Goal: Navigation & Orientation: Find specific page/section

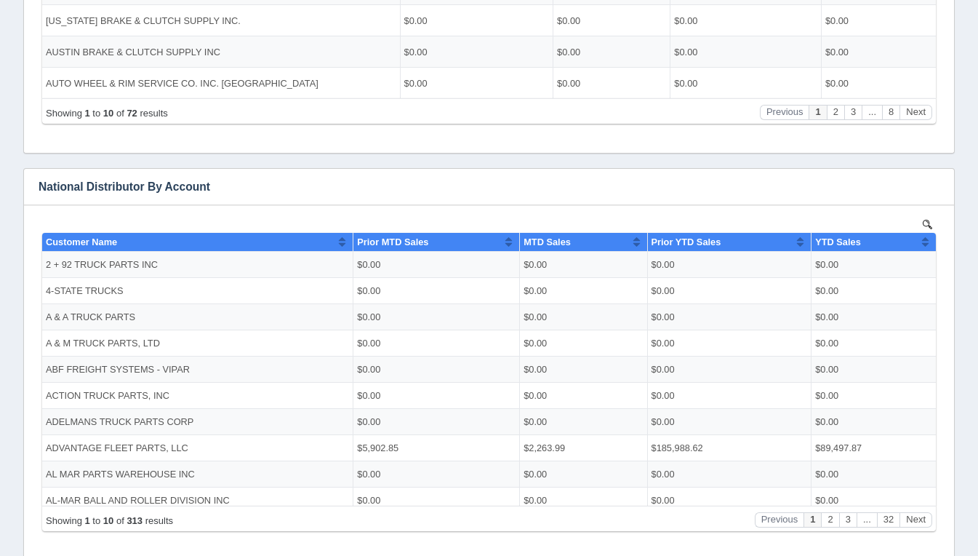
scroll to position [612, 0]
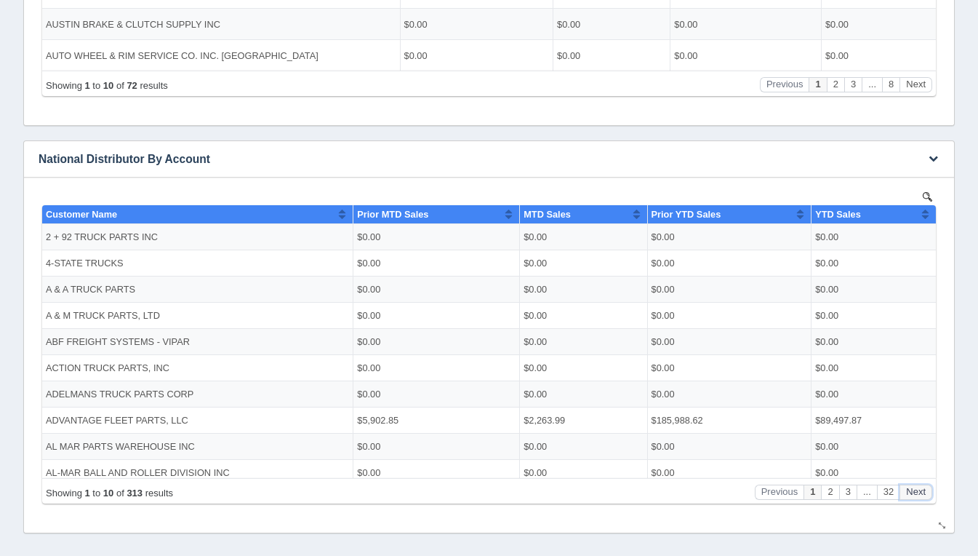
click at [920, 489] on button "Next" at bounding box center [916, 491] width 33 height 15
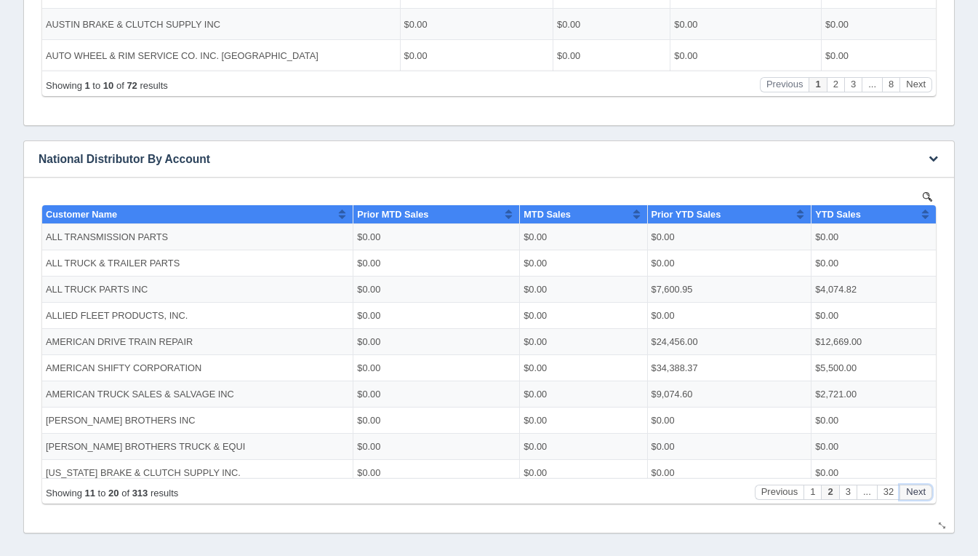
click at [920, 489] on button "Next" at bounding box center [916, 491] width 33 height 15
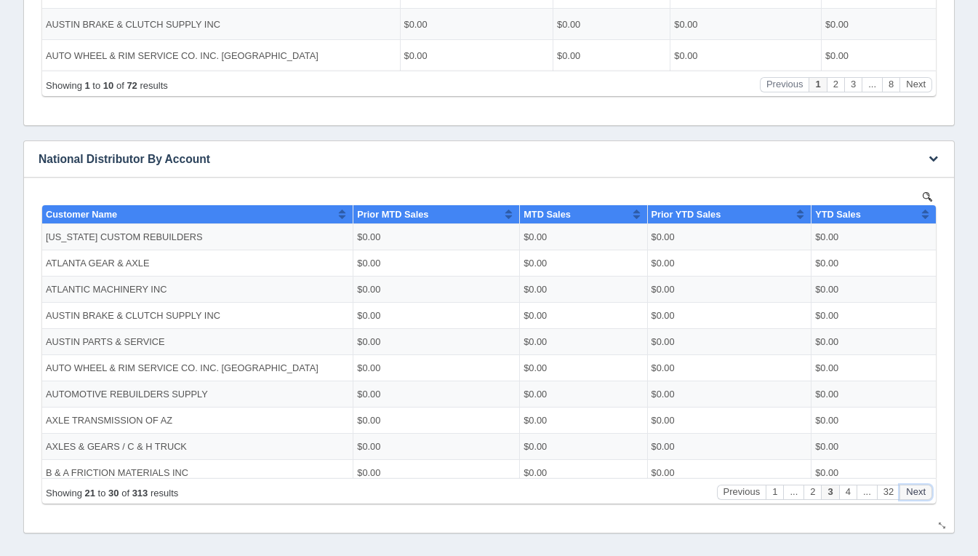
click at [920, 489] on button "Next" at bounding box center [916, 491] width 33 height 15
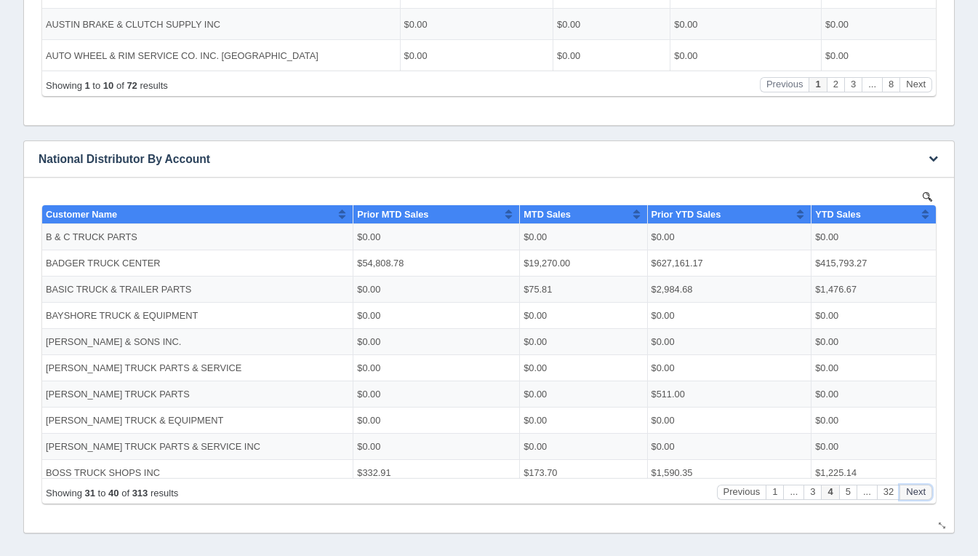
click at [920, 489] on button "Next" at bounding box center [916, 491] width 33 height 15
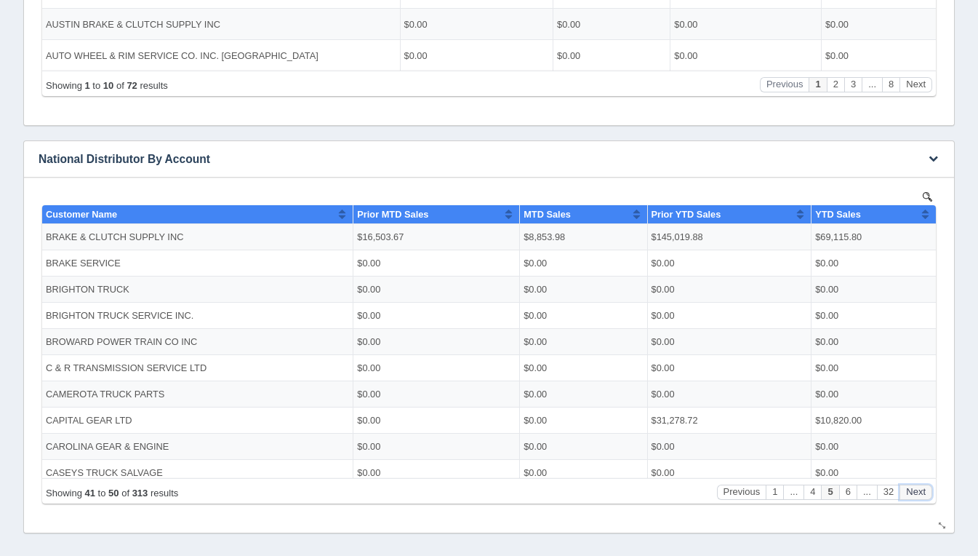
click at [920, 489] on button "Next" at bounding box center [916, 491] width 33 height 15
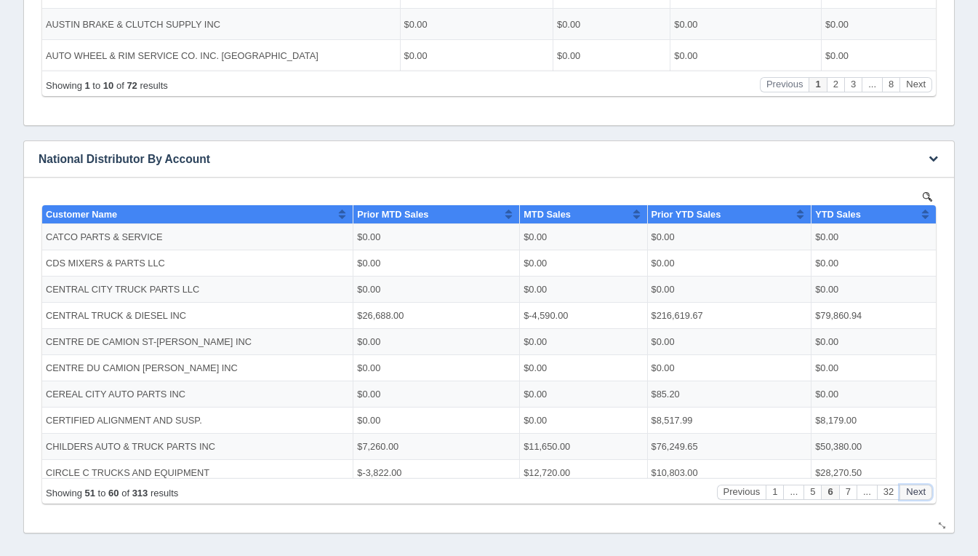
click at [920, 489] on button "Next" at bounding box center [916, 491] width 33 height 15
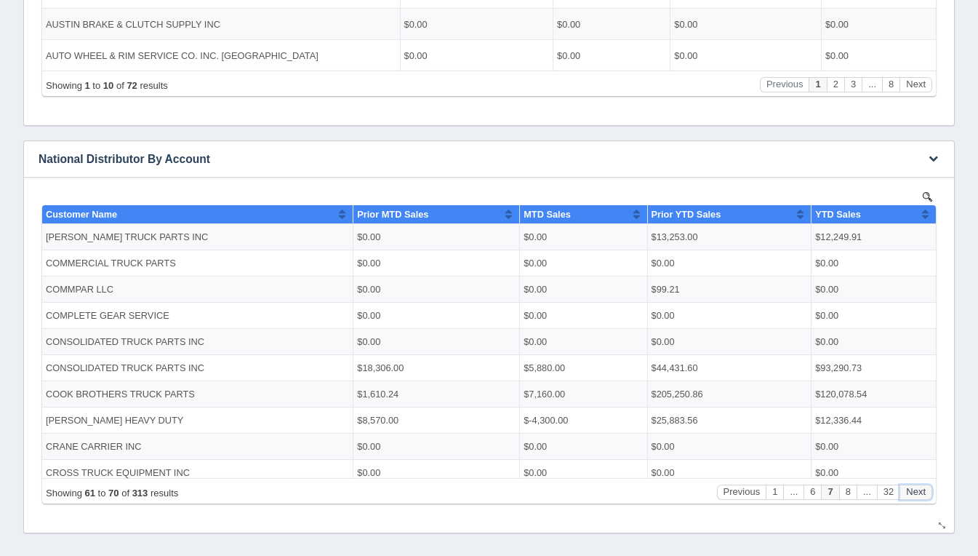
click at [920, 489] on button "Next" at bounding box center [916, 491] width 33 height 15
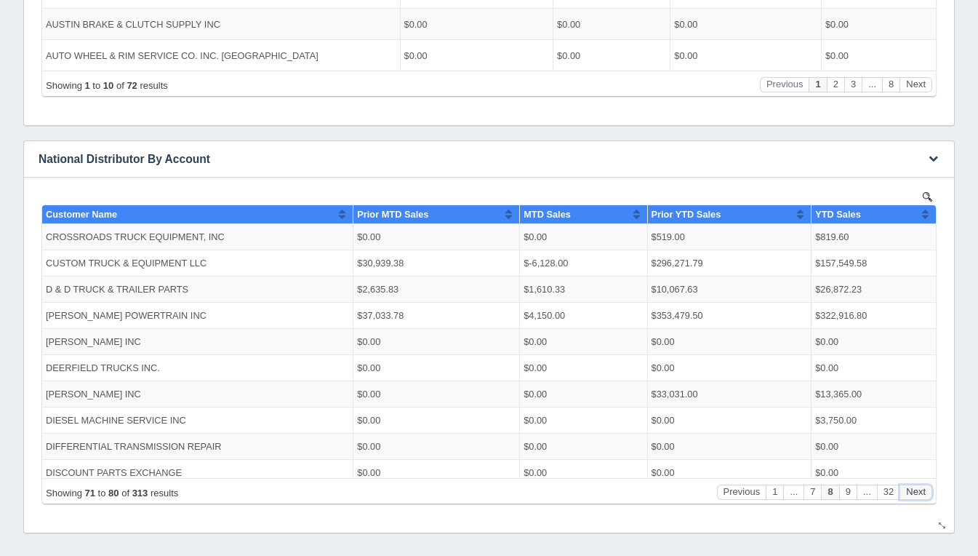
click at [920, 489] on button "Next" at bounding box center [916, 491] width 33 height 15
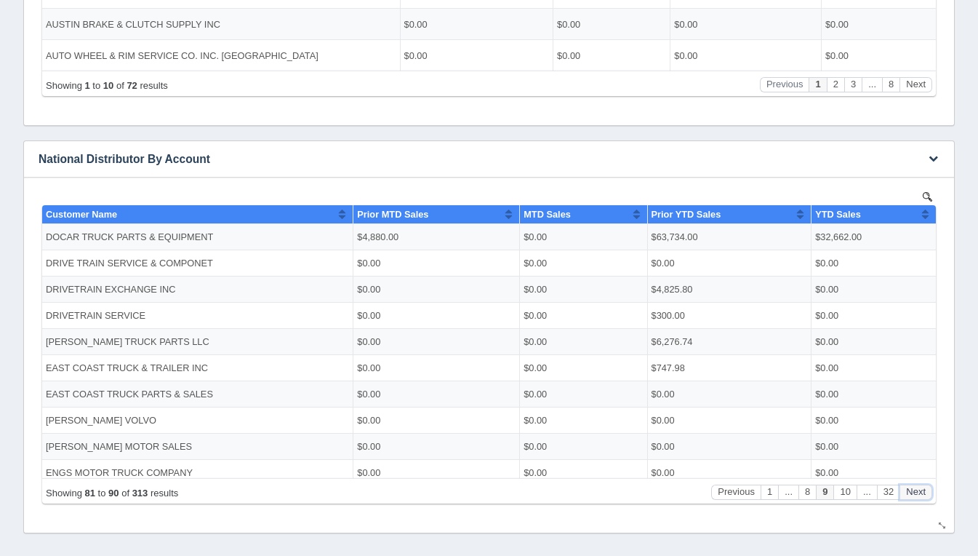
click at [920, 489] on button "Next" at bounding box center [916, 491] width 33 height 15
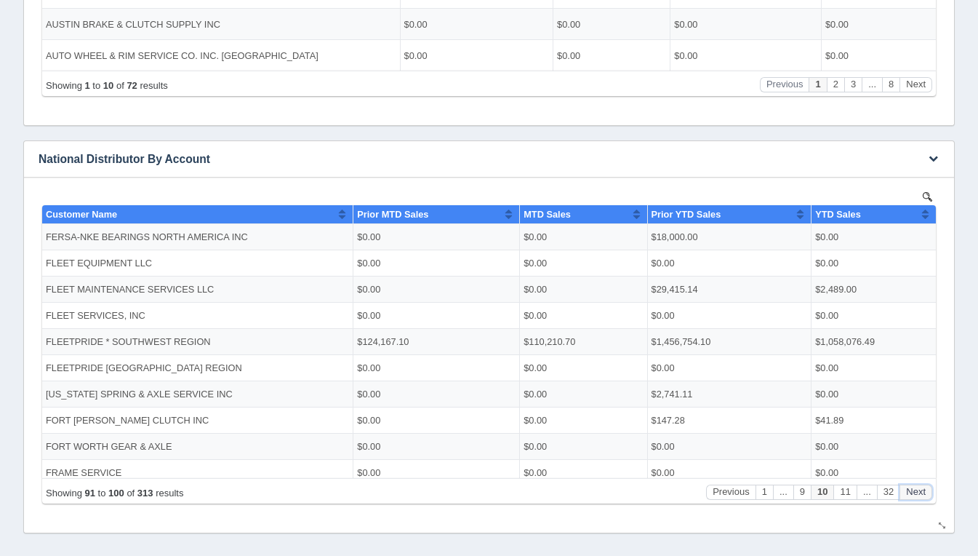
click at [920, 489] on button "Next" at bounding box center [916, 491] width 33 height 15
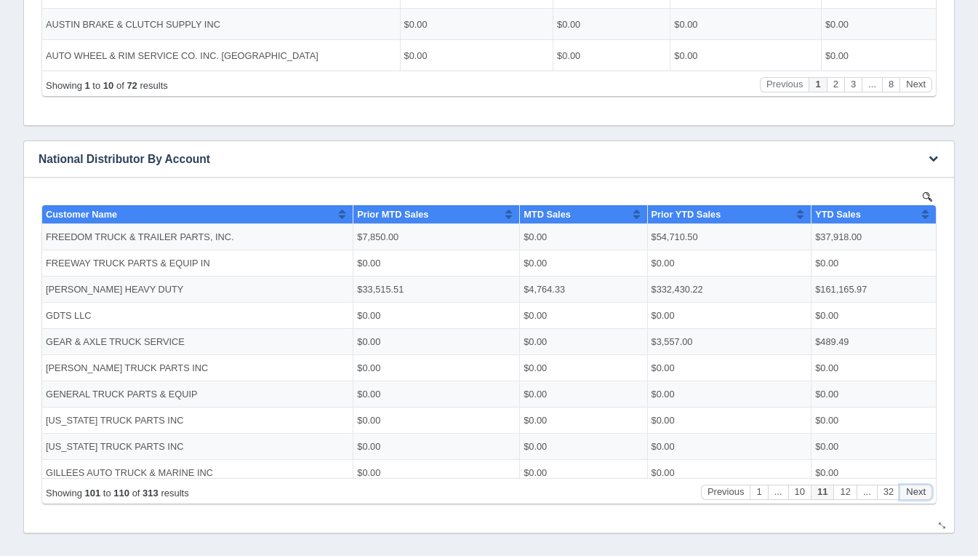
click at [920, 489] on button "Next" at bounding box center [916, 491] width 33 height 15
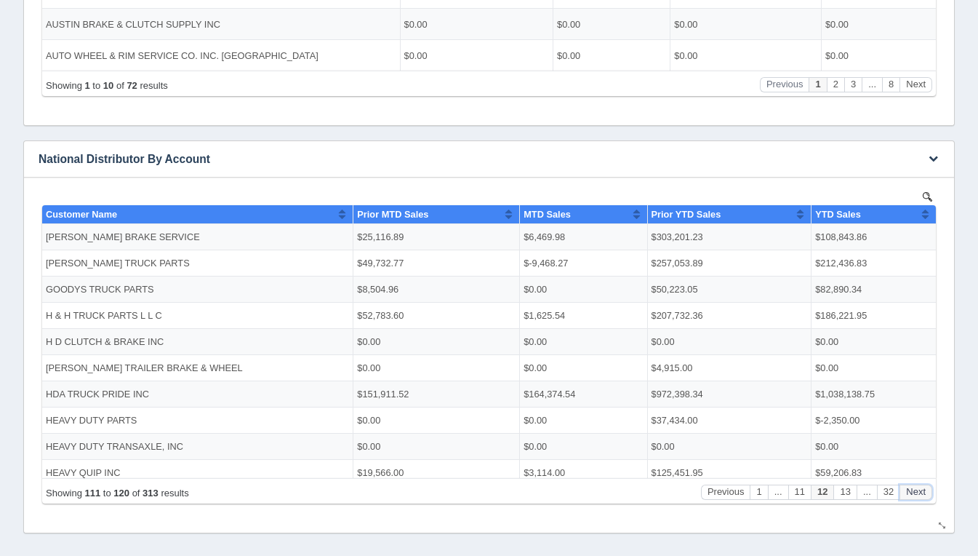
click at [920, 489] on button "Next" at bounding box center [916, 491] width 33 height 15
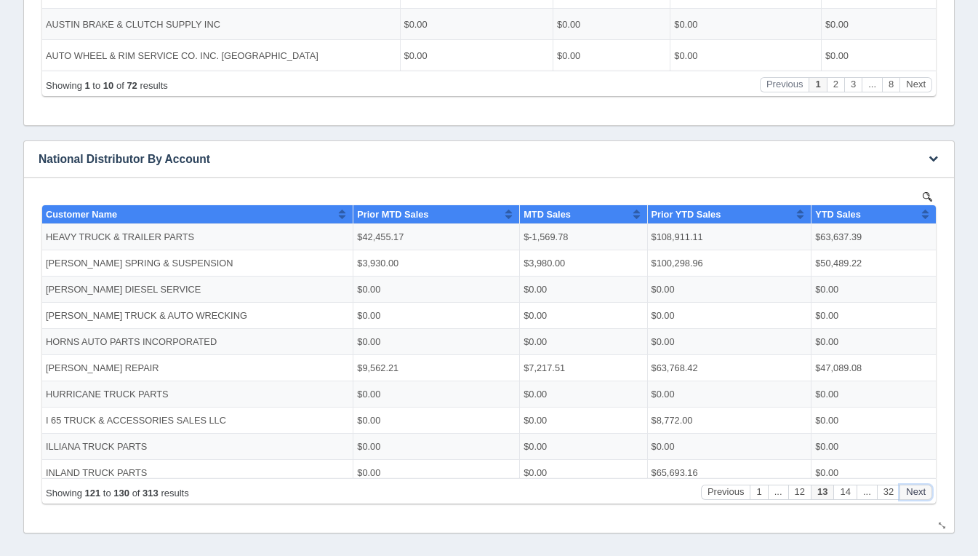
click at [920, 489] on button "Next" at bounding box center [916, 491] width 33 height 15
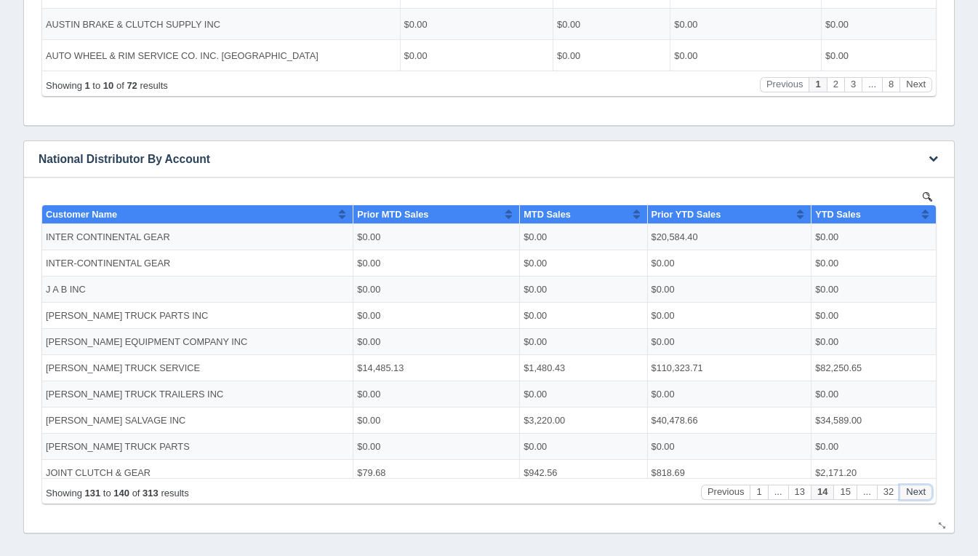
click at [920, 489] on button "Next" at bounding box center [916, 491] width 33 height 15
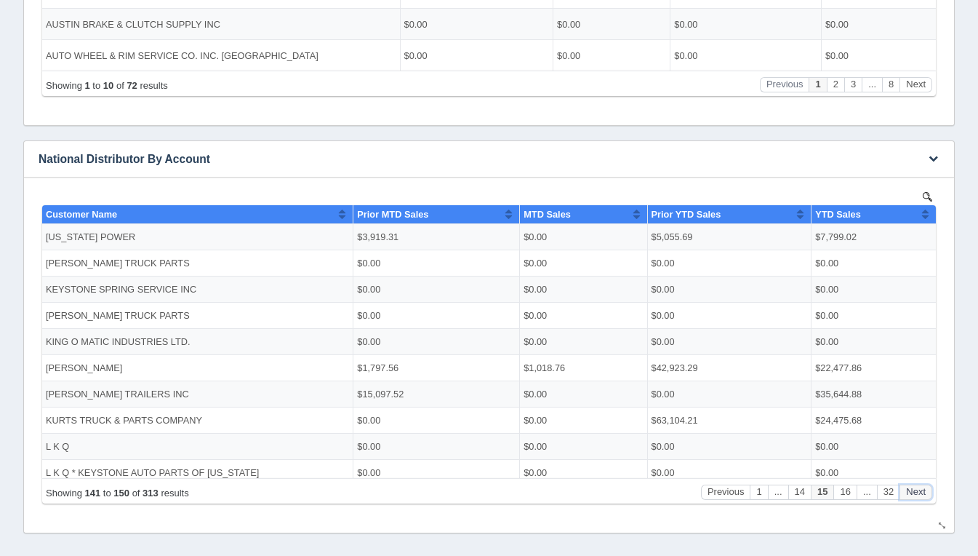
click at [920, 489] on button "Next" at bounding box center [916, 491] width 33 height 15
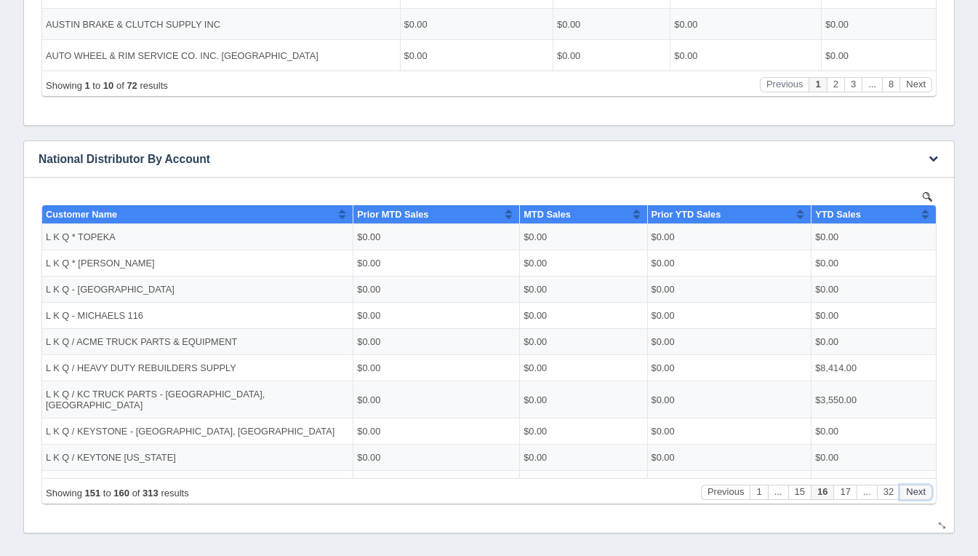
click at [920, 489] on button "Next" at bounding box center [916, 491] width 33 height 15
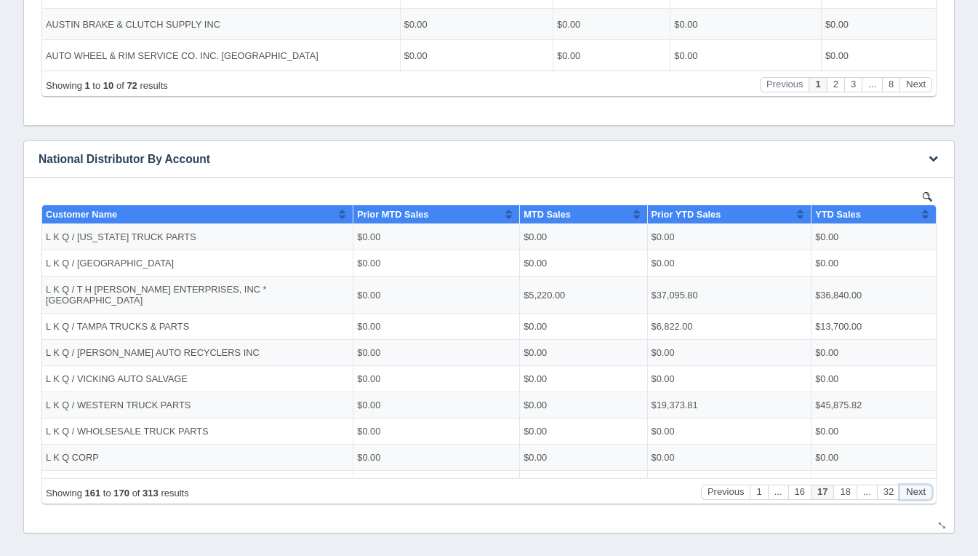
click at [920, 489] on button "Next" at bounding box center [916, 491] width 33 height 15
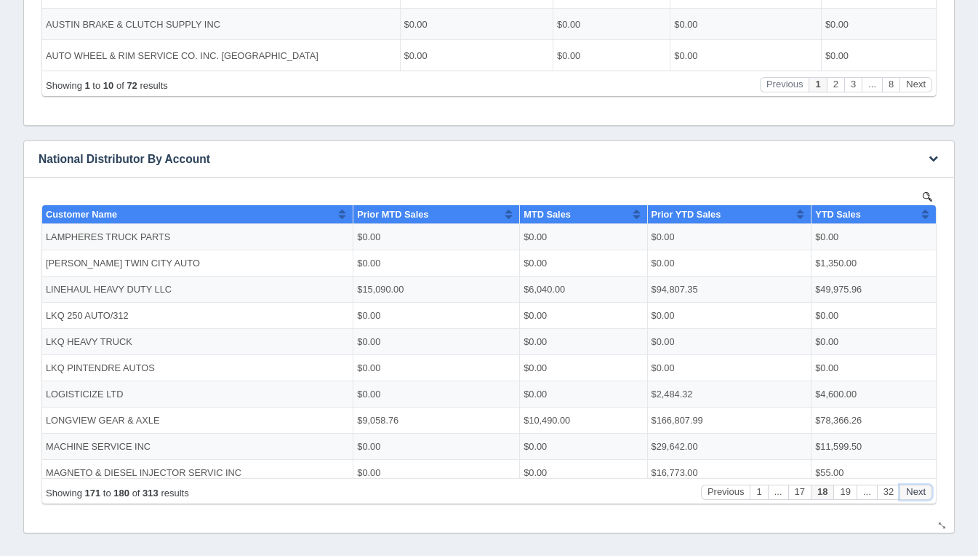
click at [920, 489] on button "Next" at bounding box center [916, 491] width 33 height 15
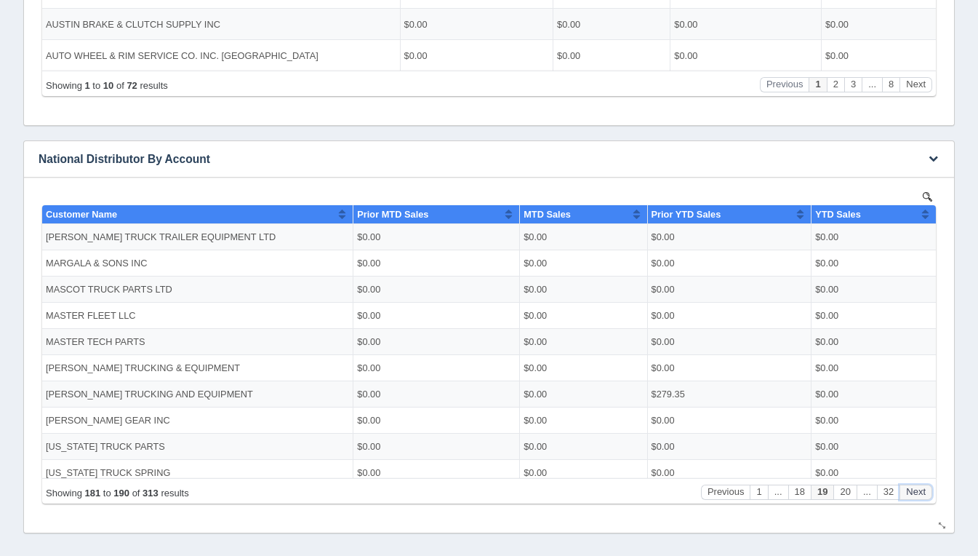
click at [920, 489] on button "Next" at bounding box center [916, 491] width 33 height 15
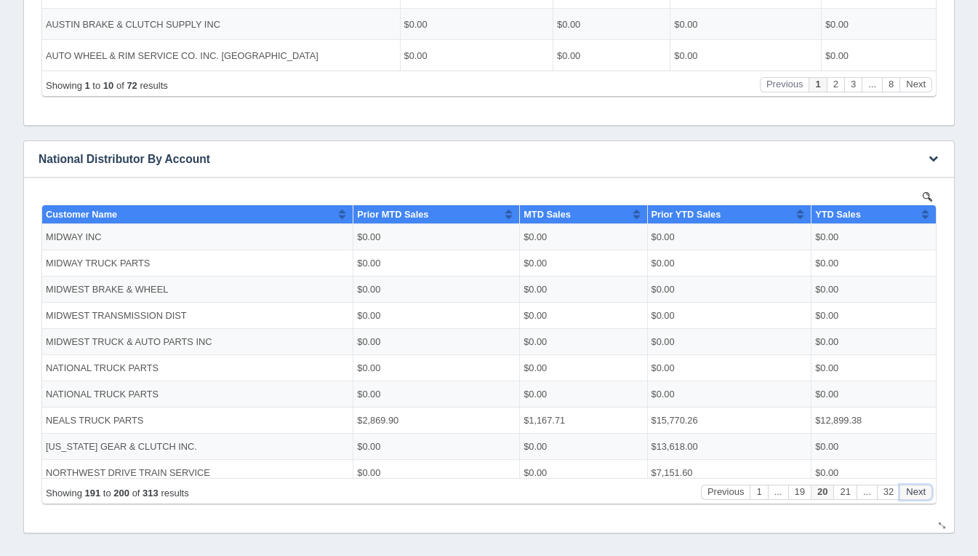
click at [920, 489] on button "Next" at bounding box center [916, 491] width 33 height 15
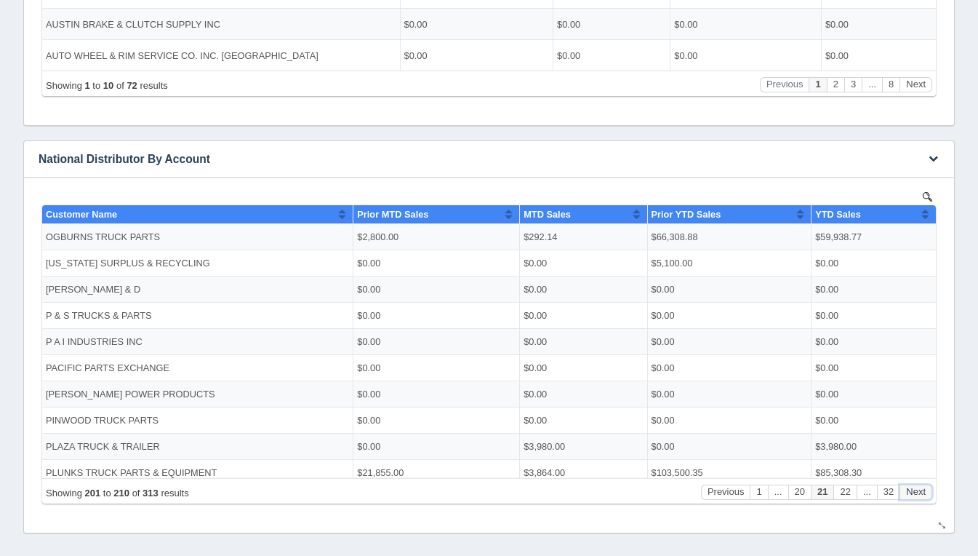
click at [920, 489] on button "Next" at bounding box center [916, 491] width 33 height 15
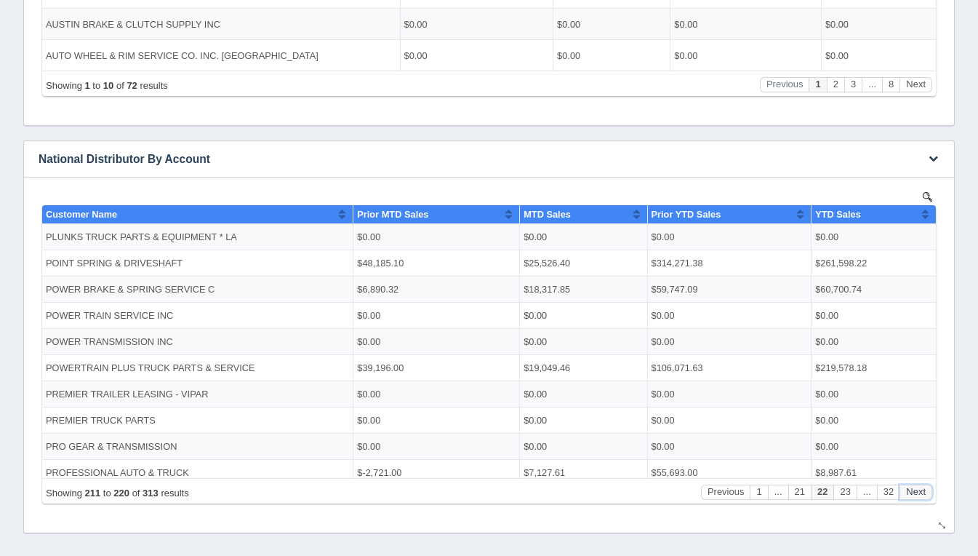
click at [920, 489] on button "Next" at bounding box center [916, 491] width 33 height 15
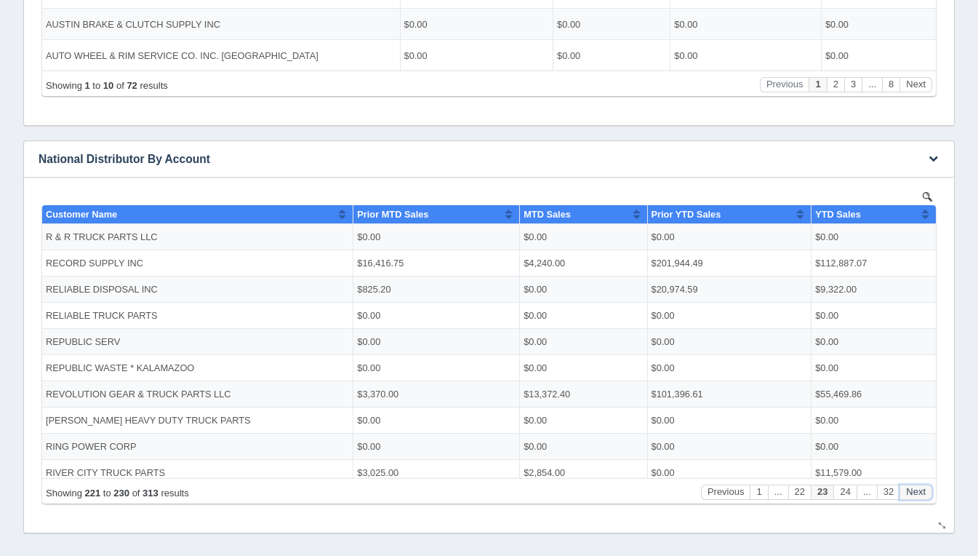
click at [920, 489] on button "Next" at bounding box center [916, 491] width 33 height 15
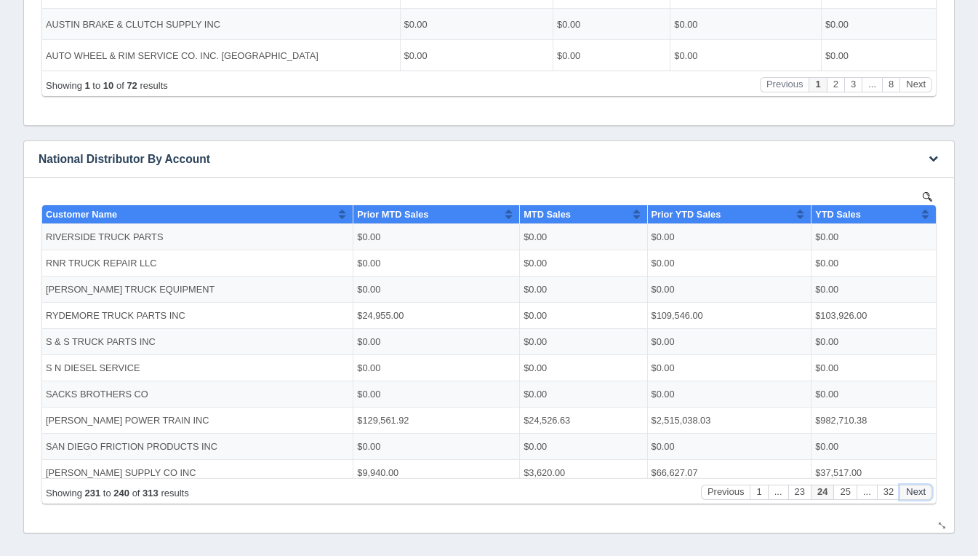
click at [920, 489] on button "Next" at bounding box center [916, 491] width 33 height 15
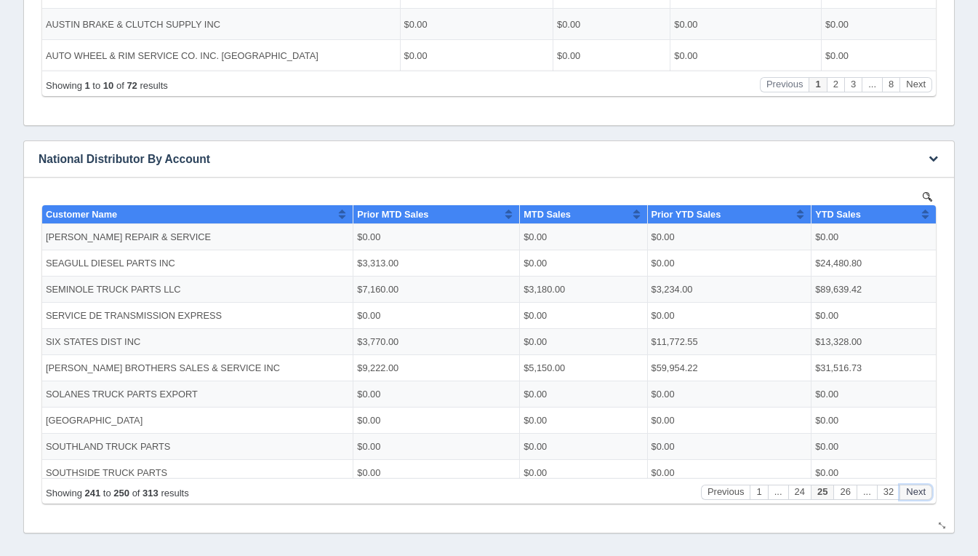
click at [920, 489] on button "Next" at bounding box center [916, 491] width 33 height 15
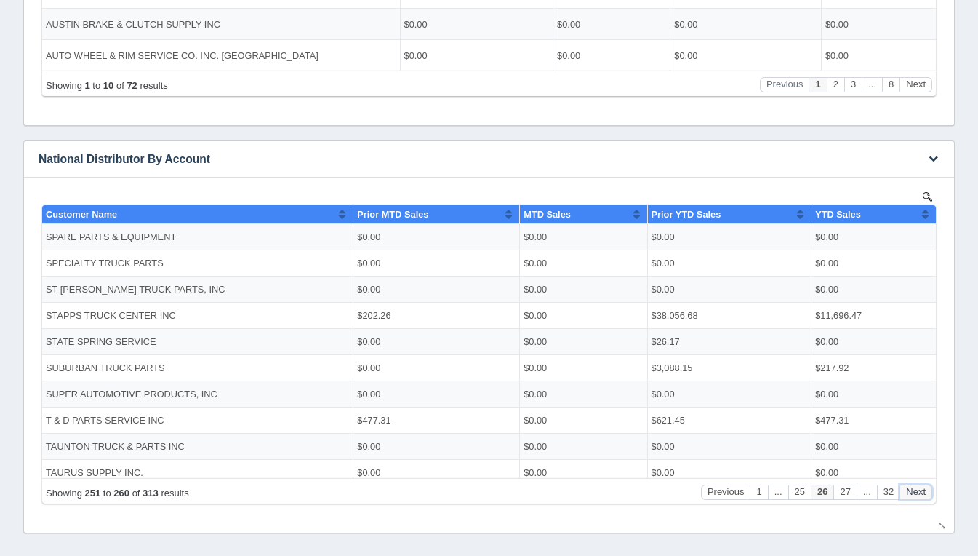
click at [920, 489] on button "Next" at bounding box center [916, 491] width 33 height 15
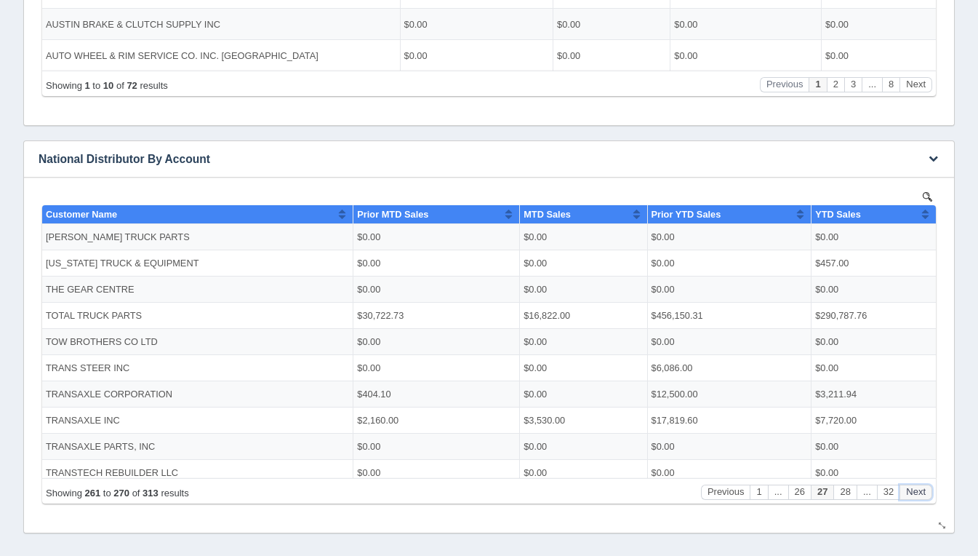
click at [920, 489] on button "Next" at bounding box center [916, 491] width 33 height 15
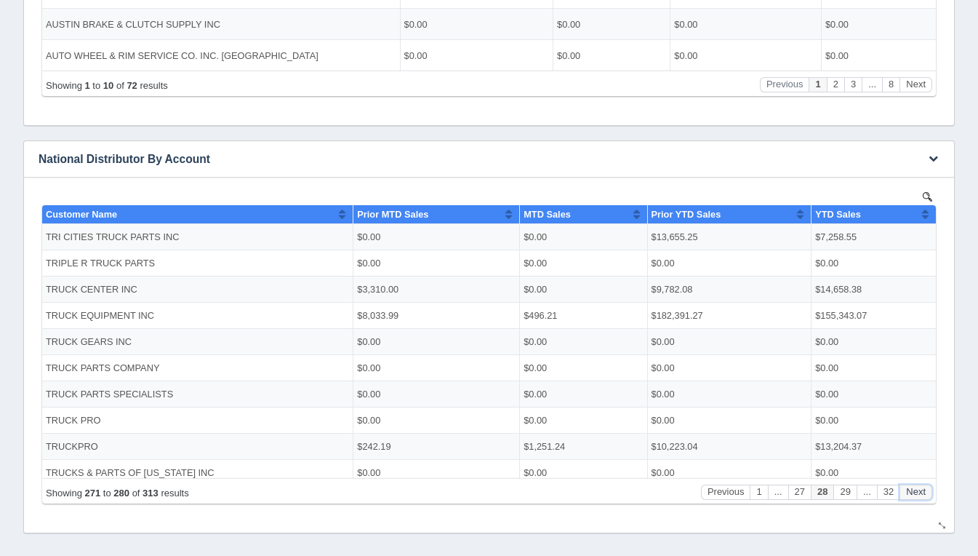
click at [920, 489] on button "Next" at bounding box center [916, 491] width 33 height 15
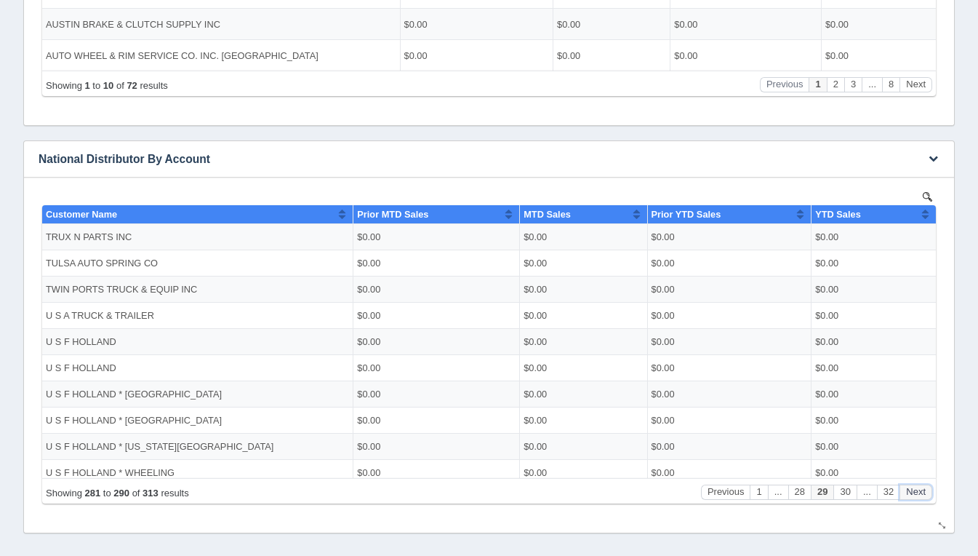
click at [920, 489] on button "Next" at bounding box center [916, 491] width 33 height 15
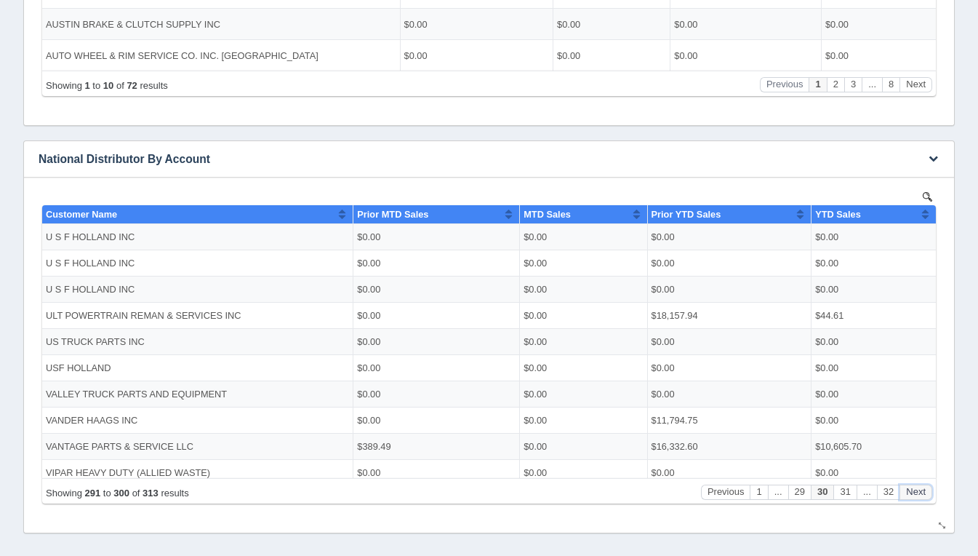
click at [920, 489] on button "Next" at bounding box center [916, 491] width 33 height 15
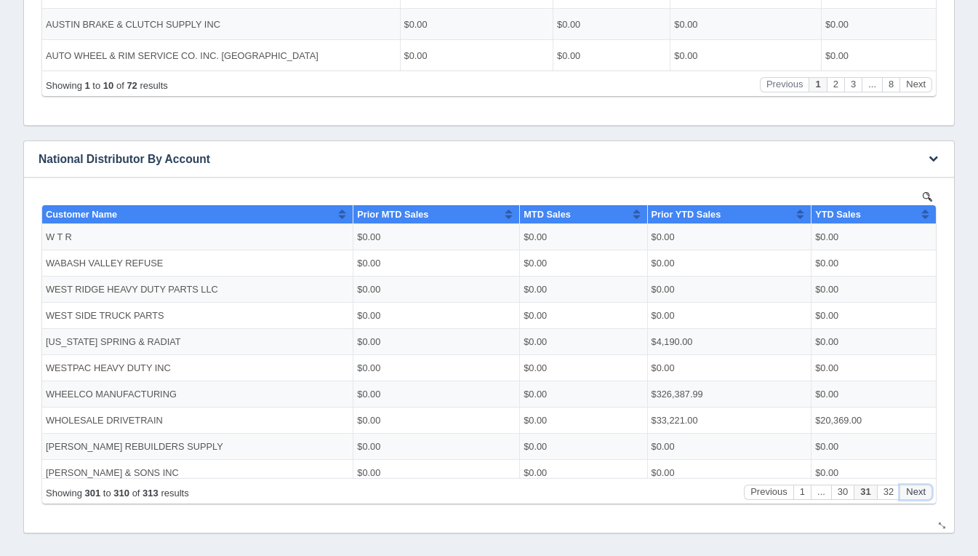
click at [920, 489] on button "Next" at bounding box center [916, 491] width 33 height 15
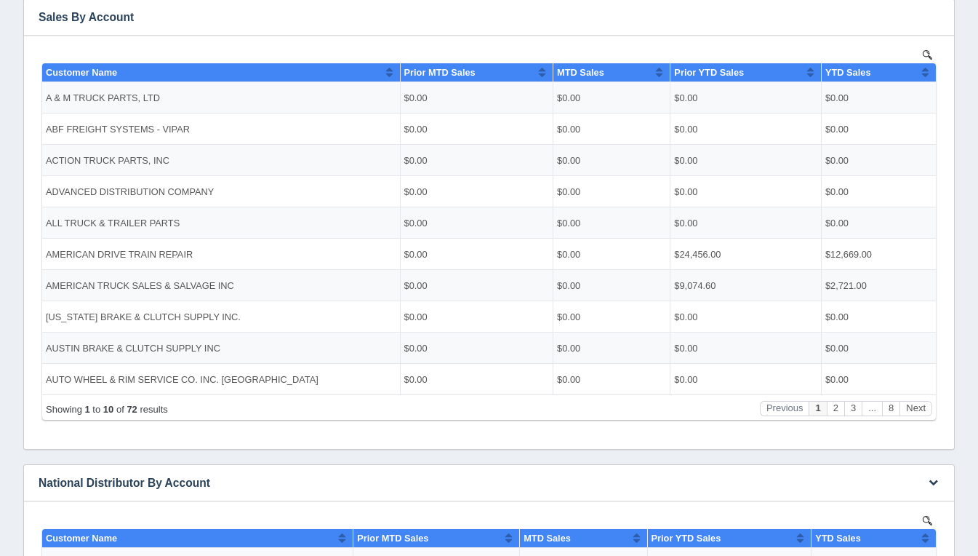
scroll to position [279, 0]
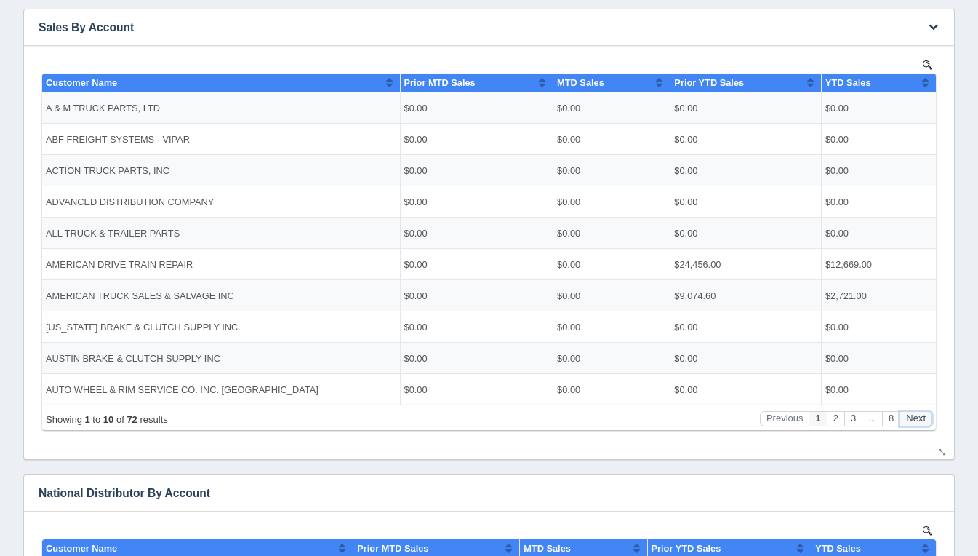
click at [915, 420] on button "Next" at bounding box center [916, 417] width 33 height 15
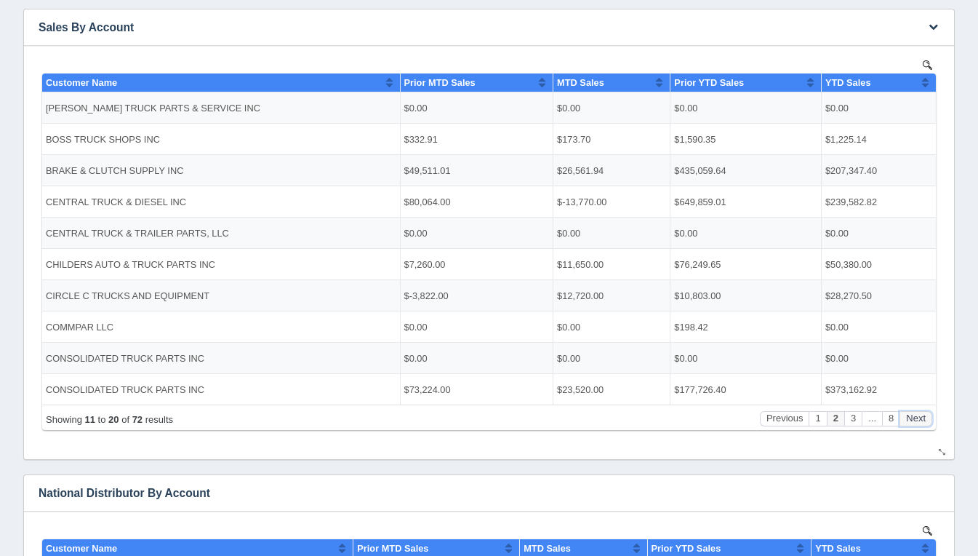
click at [915, 420] on button "Next" at bounding box center [916, 417] width 33 height 15
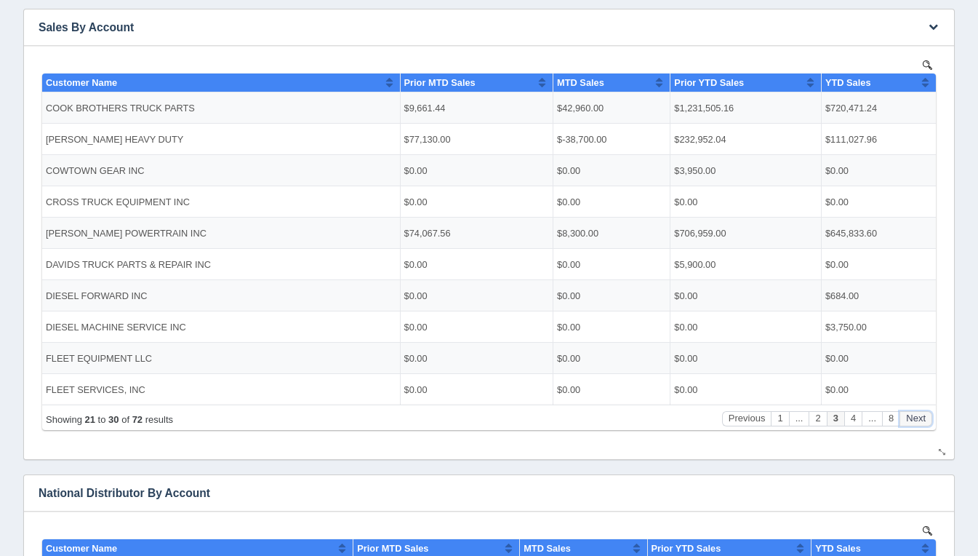
click at [915, 420] on button "Next" at bounding box center [916, 417] width 33 height 15
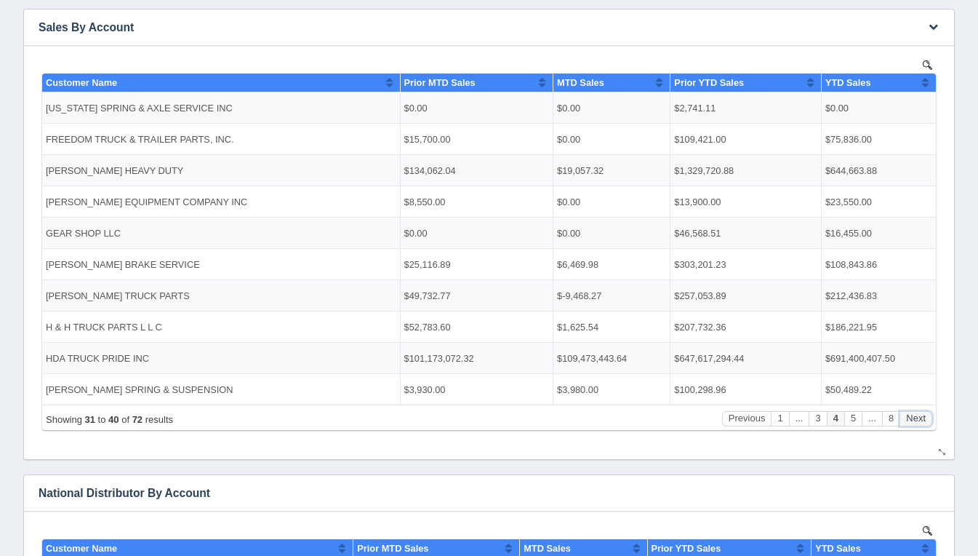
click at [915, 420] on button "Next" at bounding box center [916, 417] width 33 height 15
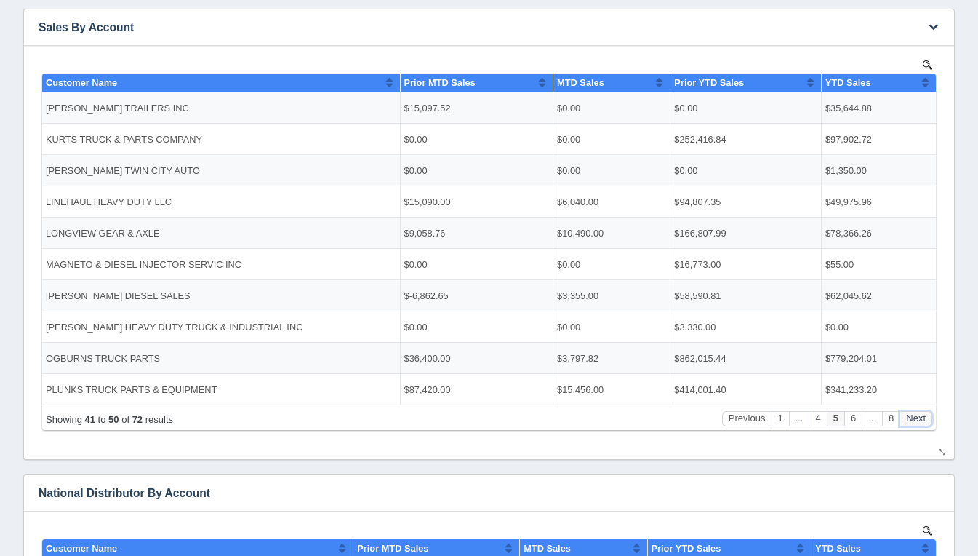
click at [915, 420] on button "Next" at bounding box center [916, 417] width 33 height 15
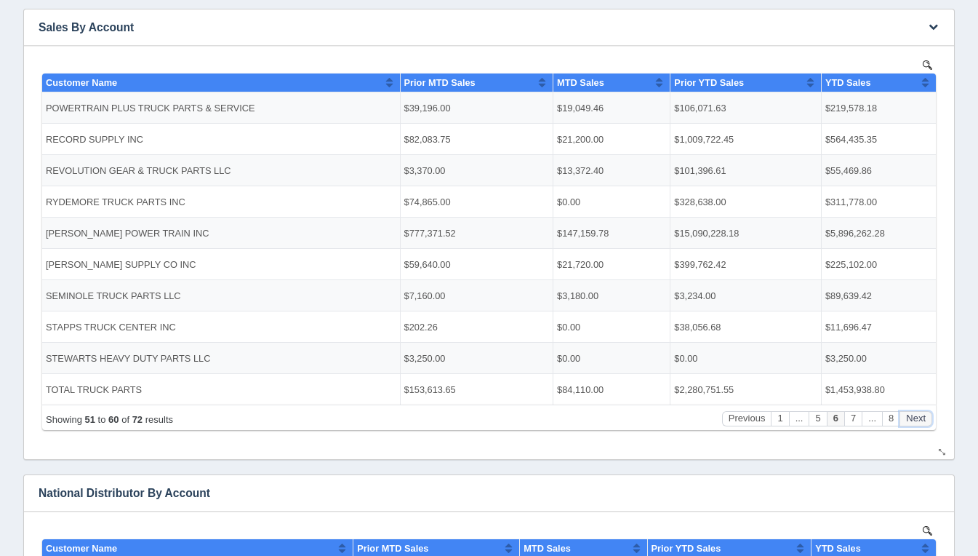
click at [915, 420] on button "Next" at bounding box center [916, 417] width 33 height 15
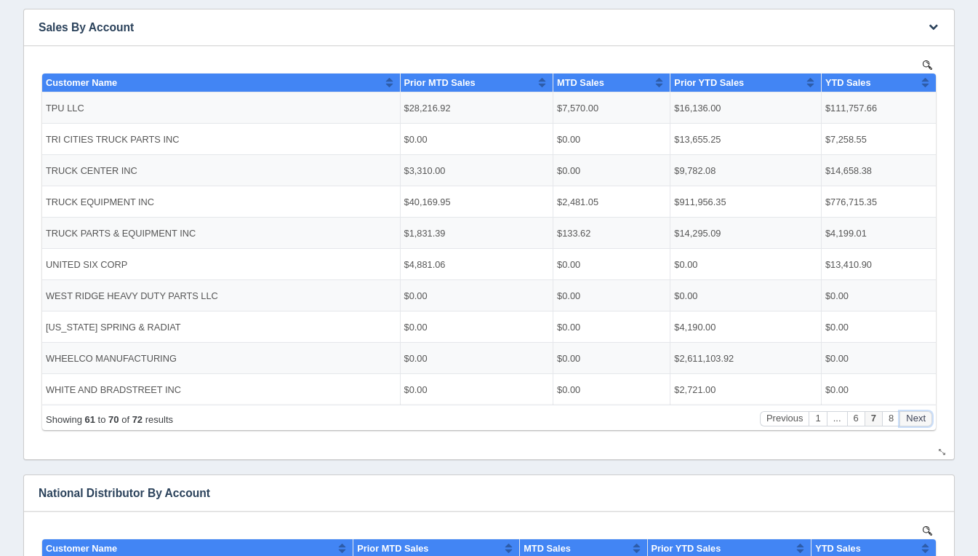
click at [915, 420] on button "Next" at bounding box center [916, 417] width 33 height 15
